Goal: Download file/media

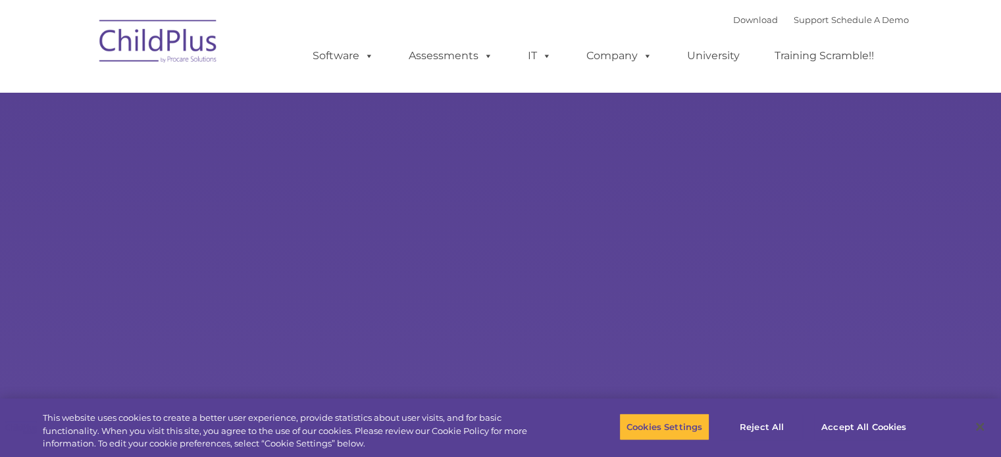
type input ""
select select "MEDIUM"
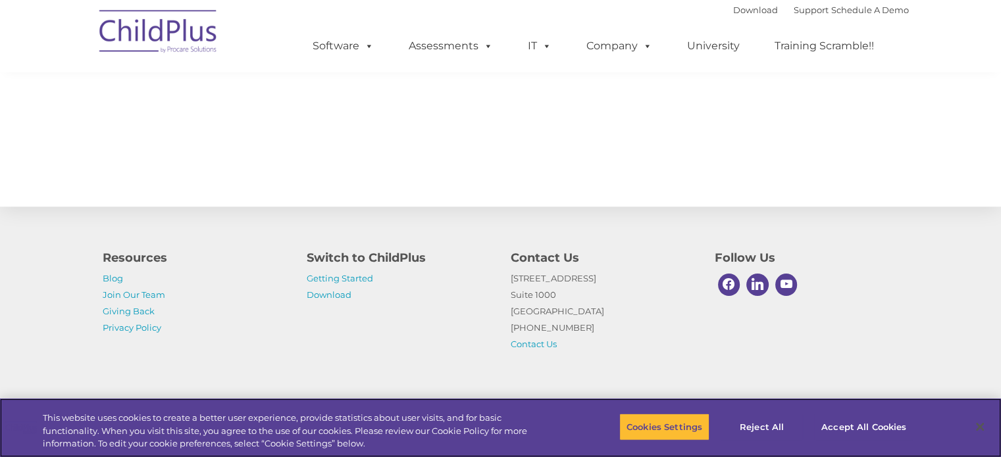
scroll to position [1480, 0]
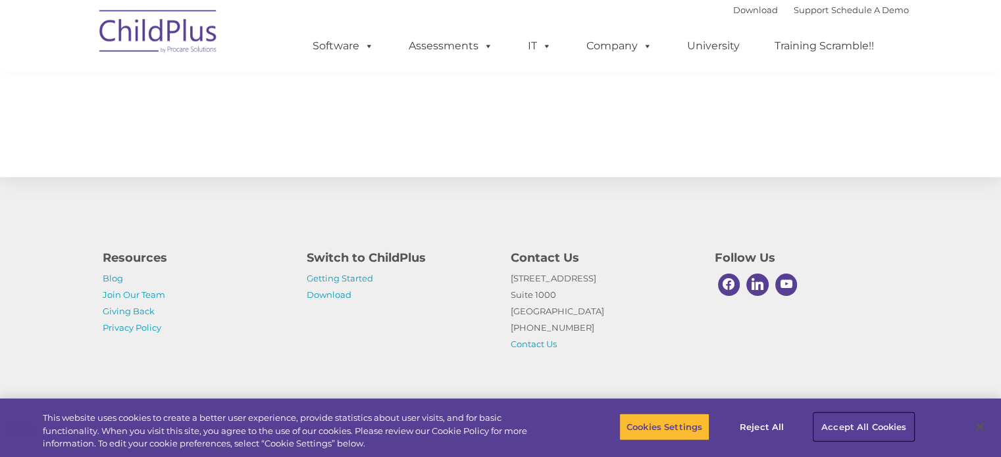
click at [853, 430] on button "Accept All Cookies" at bounding box center [863, 427] width 99 height 28
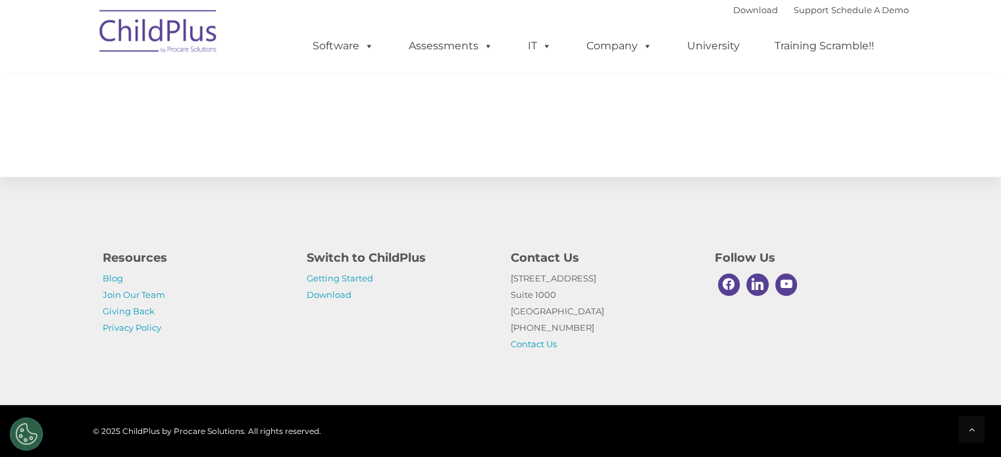
scroll to position [0, 0]
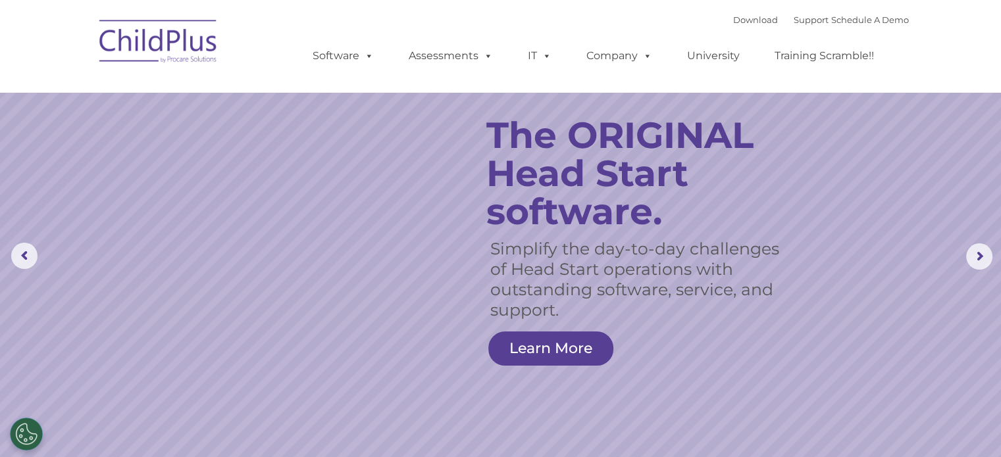
click at [733, 26] on div "Download Support | Schedule A Demo " at bounding box center [821, 20] width 176 height 20
click at [734, 22] on link "Download" at bounding box center [755, 19] width 45 height 11
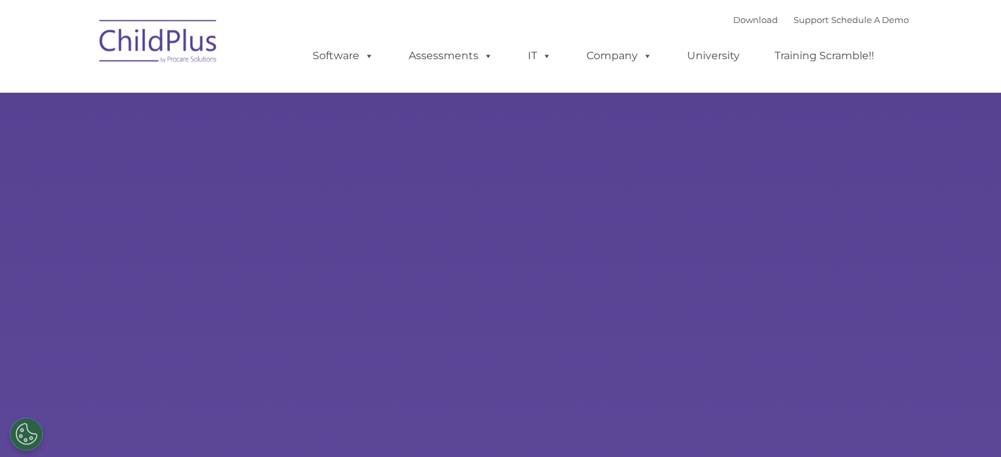
select select "MEDIUM"
